Goal: Find specific page/section: Find specific page/section

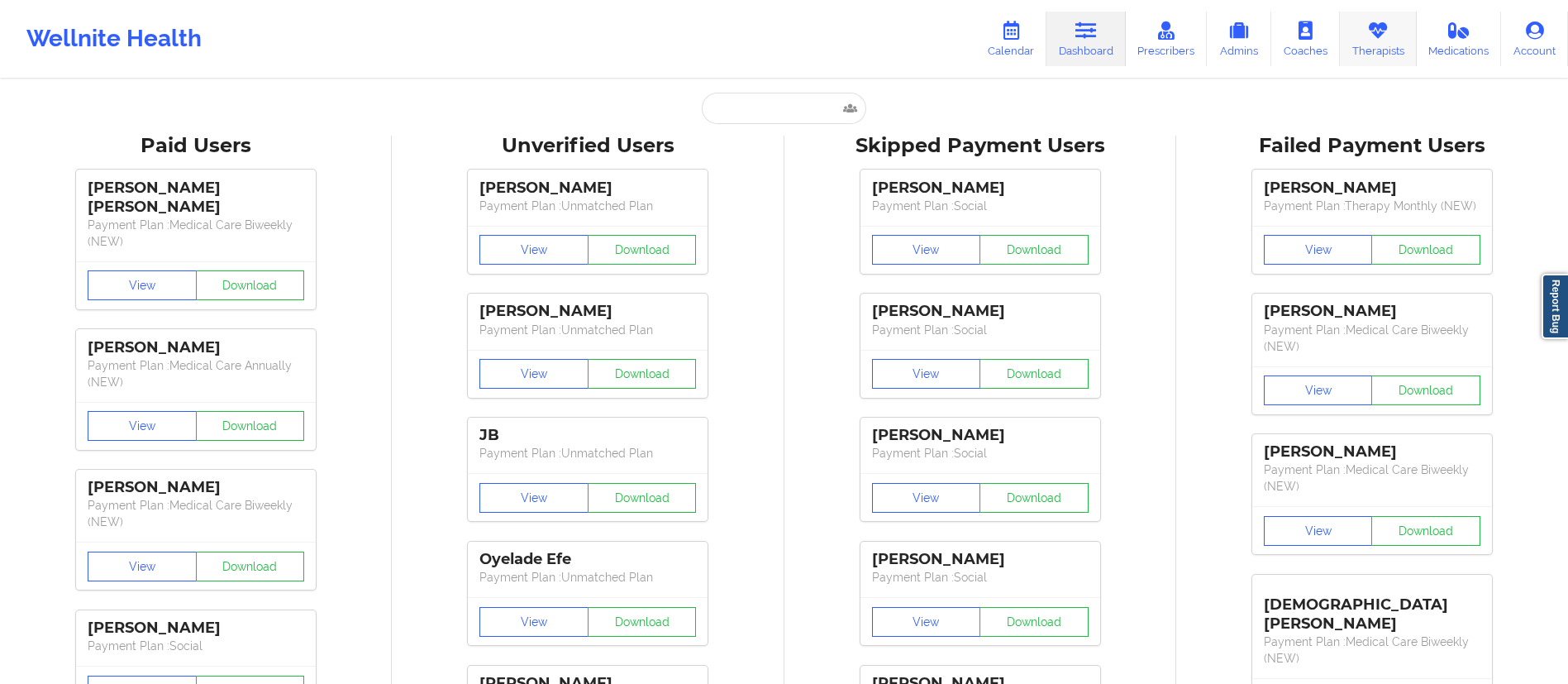
click at [1381, 45] on link "Therapists" at bounding box center [1378, 39] width 77 height 55
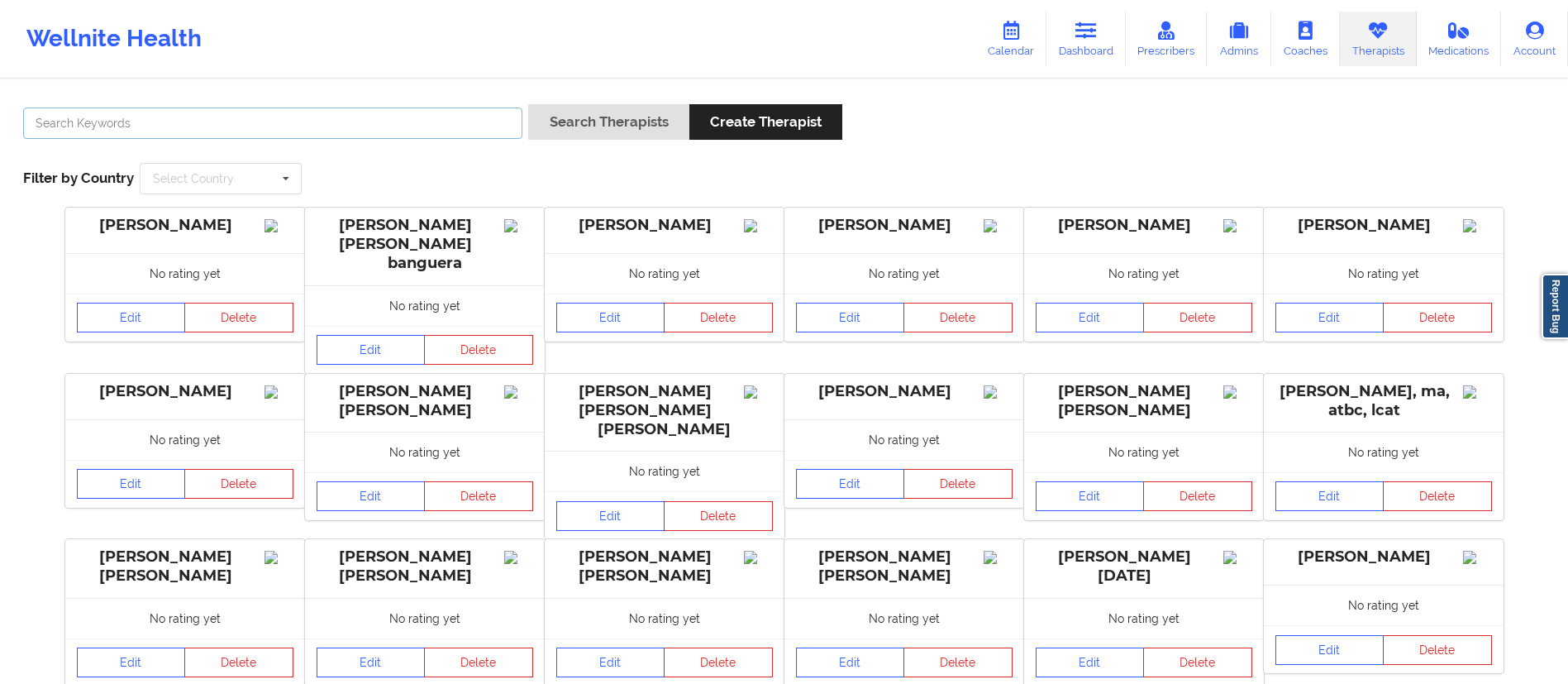
click at [441, 135] on input "text" at bounding box center [273, 123] width 500 height 31
type input "[PERSON_NAME]"
click at [528, 104] on button "Search Therapists" at bounding box center [609, 122] width 160 height 36
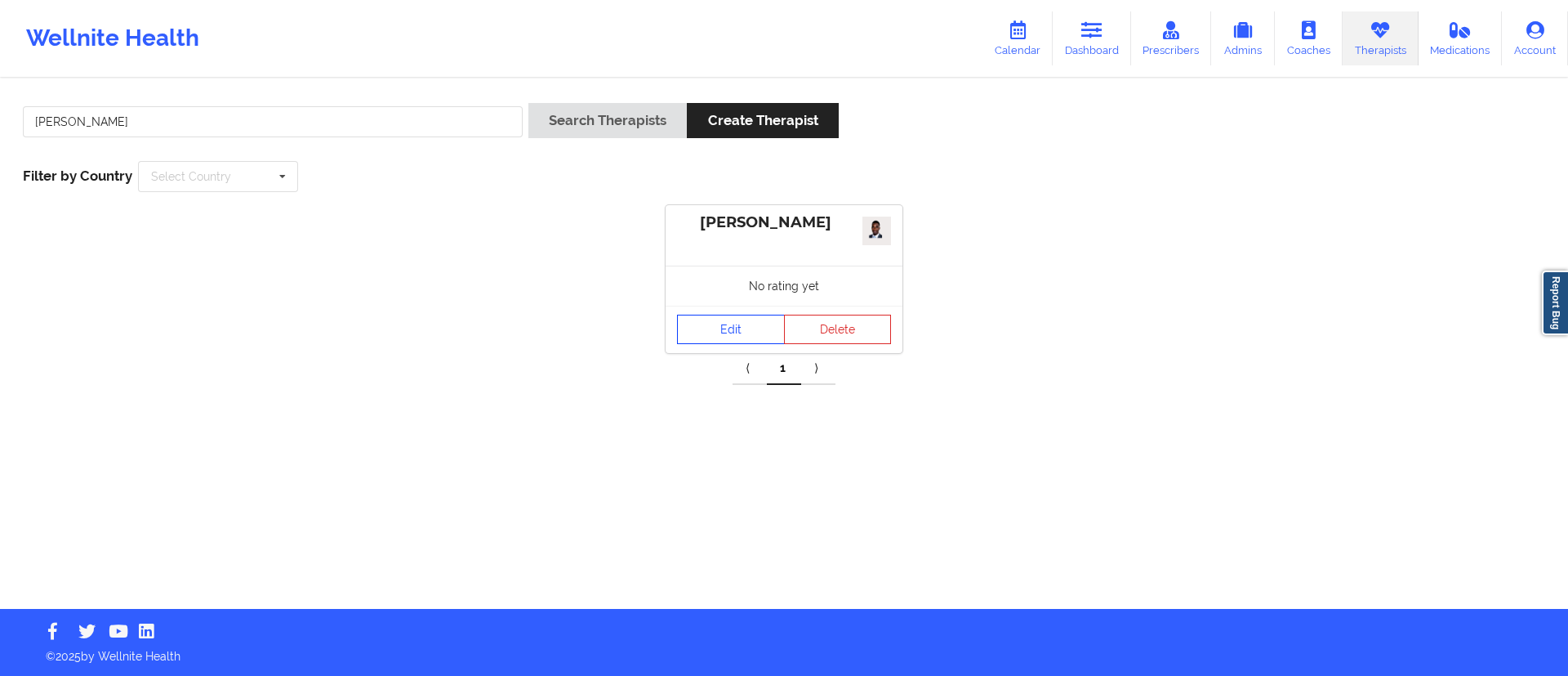
click at [710, 329] on link "Edit" at bounding box center [731, 329] width 108 height 29
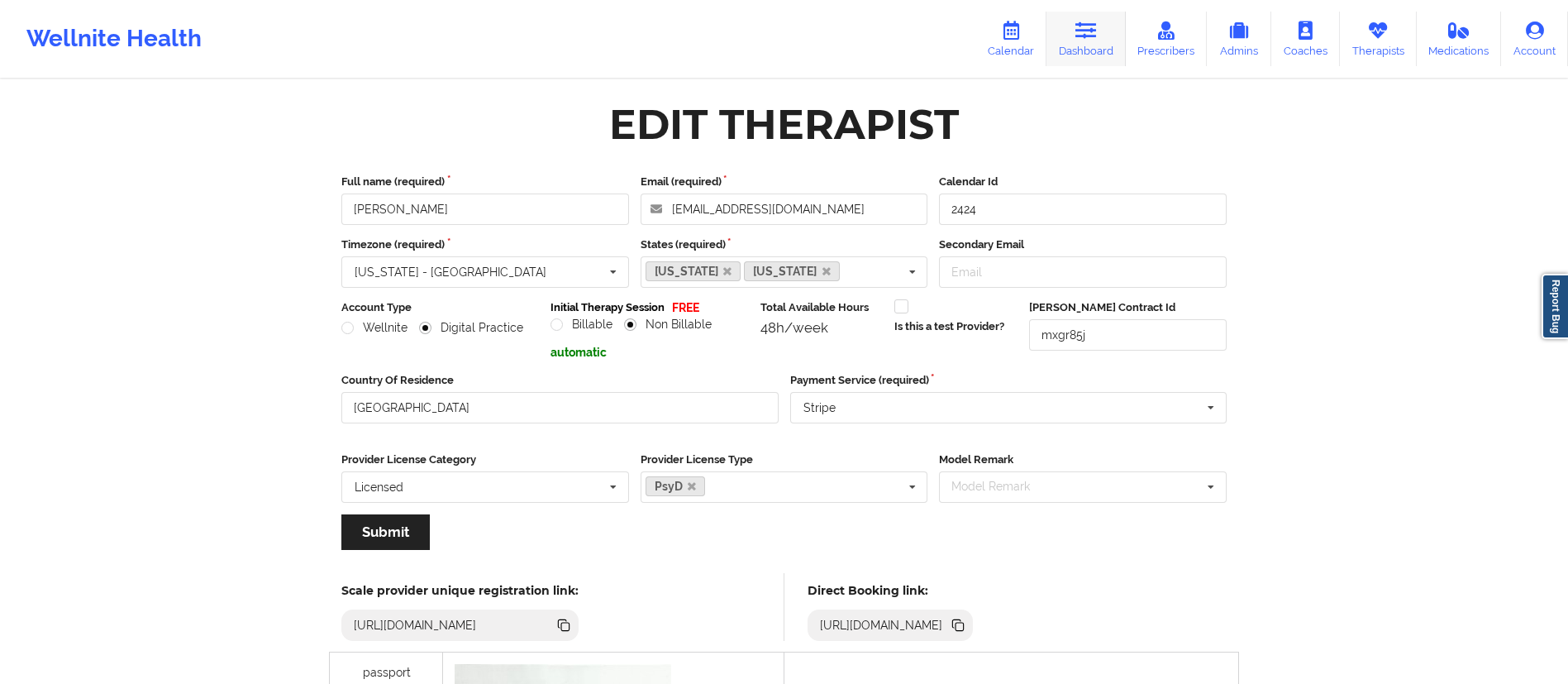
click at [1083, 43] on link "Dashboard" at bounding box center [1087, 39] width 79 height 55
